Goal: Information Seeking & Learning: Find specific fact

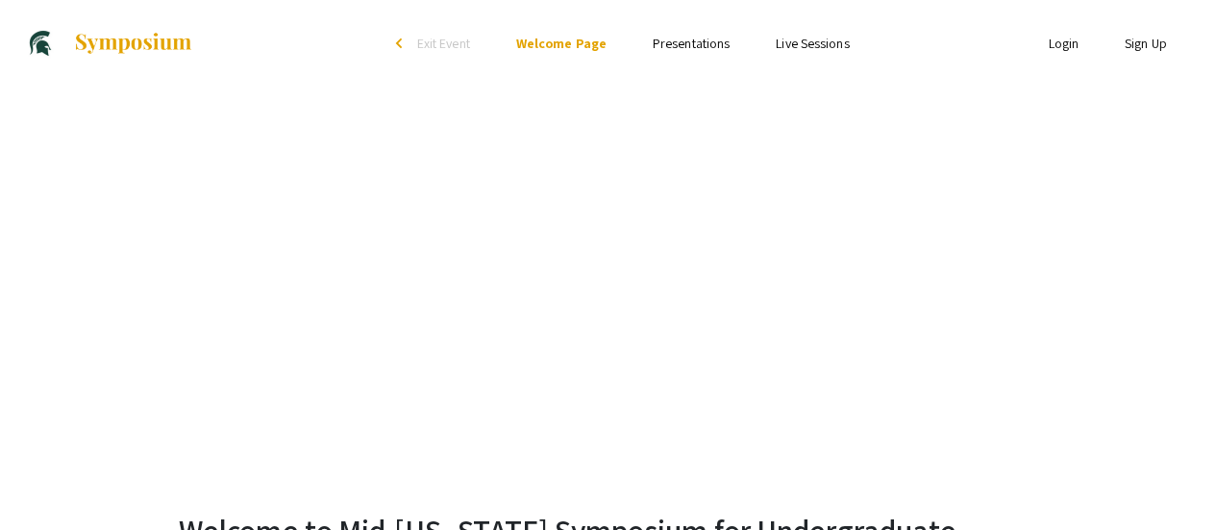
click at [719, 49] on link "Presentations" at bounding box center [691, 43] width 77 height 17
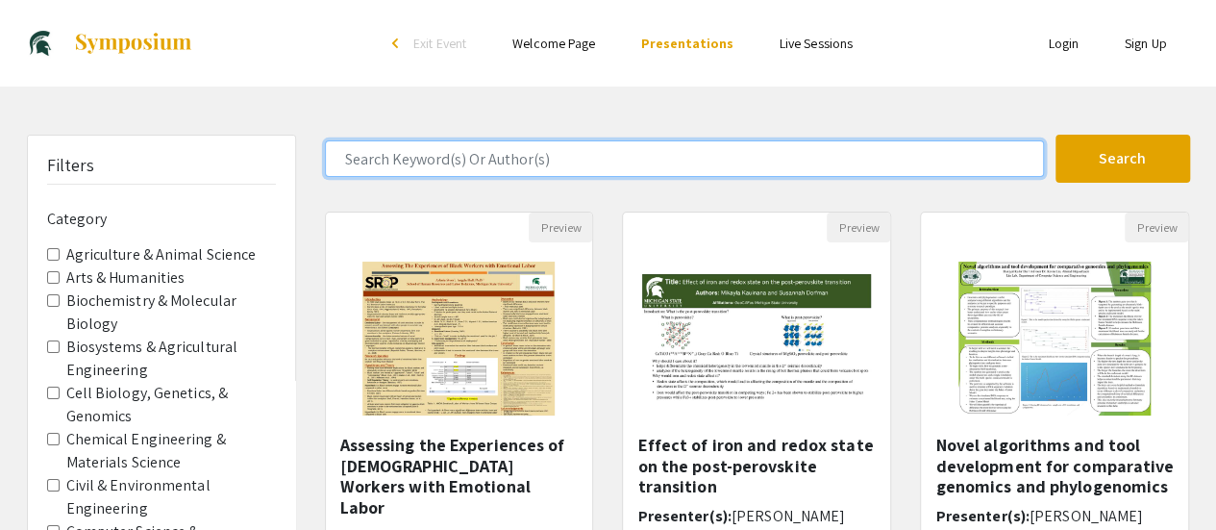
click at [626, 168] on input "Search Keyword(s) Or Author(s)" at bounding box center [684, 158] width 719 height 37
type input "[PERSON_NAME]"
click at [1056, 135] on button "Search" at bounding box center [1123, 159] width 135 height 48
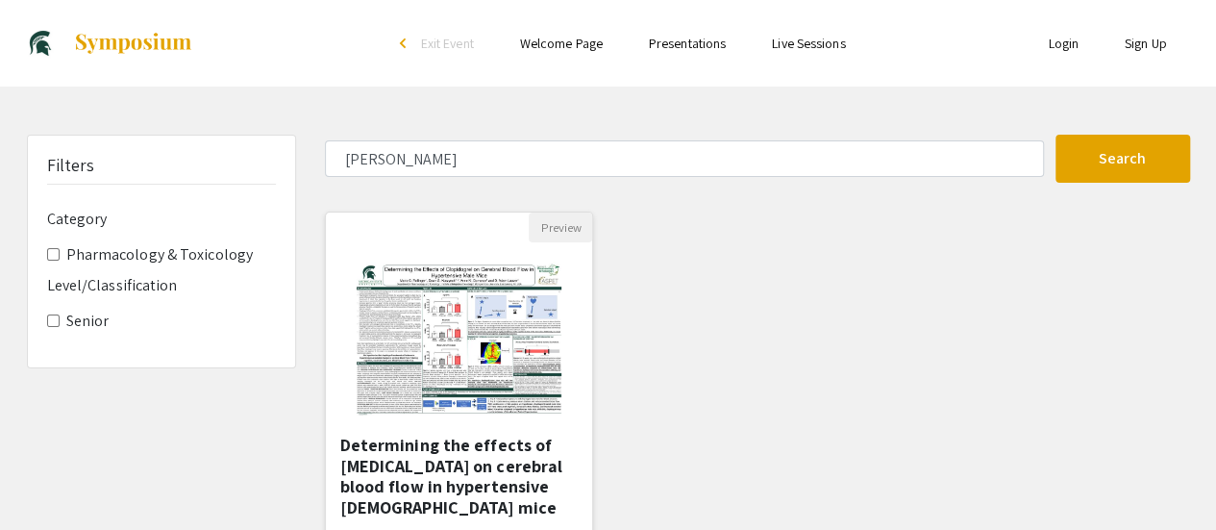
click at [417, 441] on h5 "Determining the effects of [MEDICAL_DATA] on cerebral blood flow in hypertensiv…" at bounding box center [459, 476] width 238 height 83
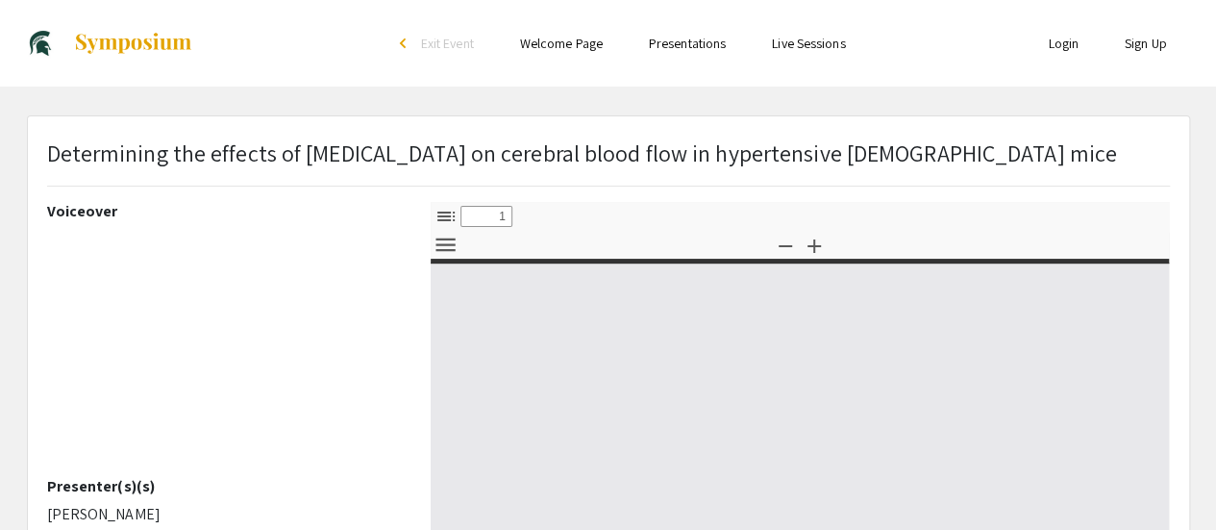
select select "custom"
type input "0"
select select "custom"
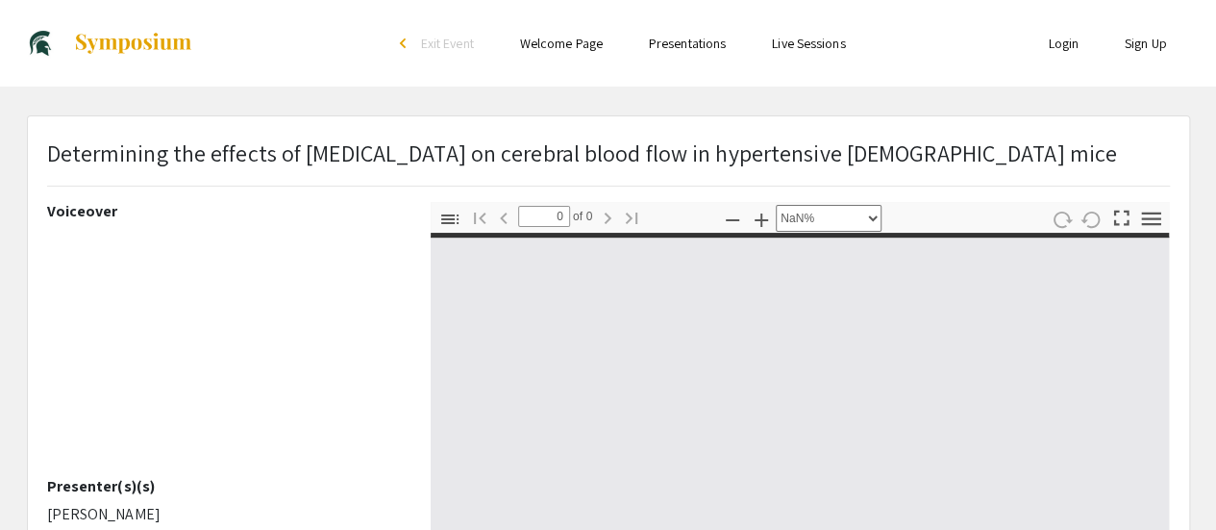
type input "1"
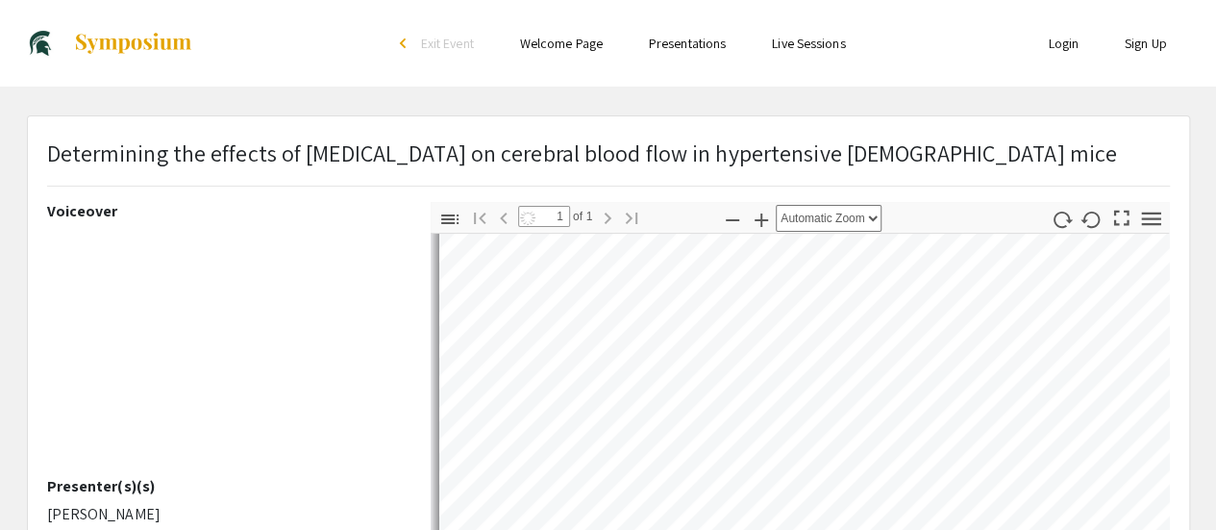
scroll to position [192, 0]
select select "auto"
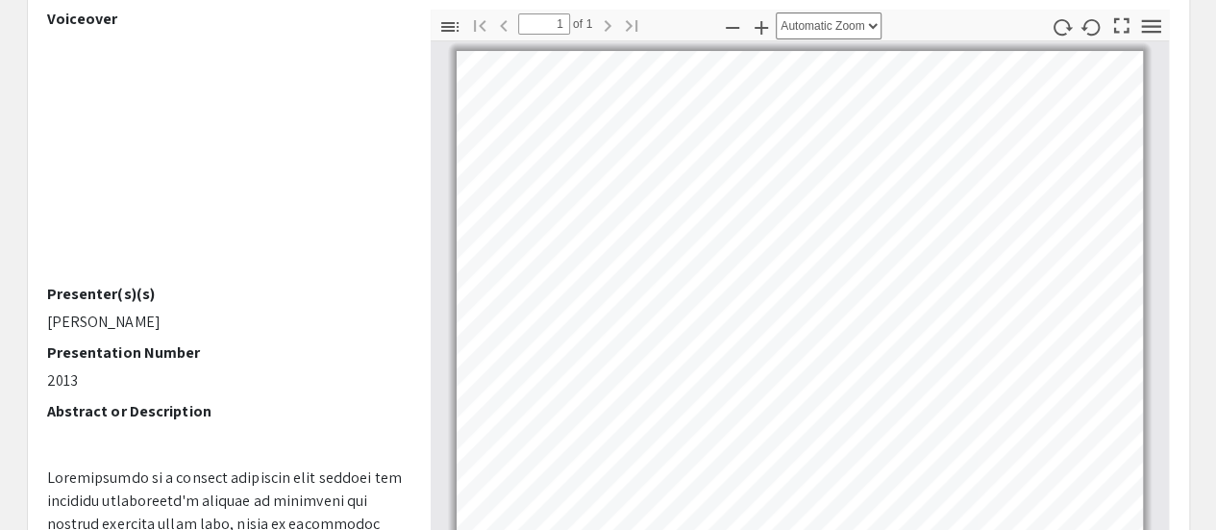
scroll to position [0, 0]
